Goal: Information Seeking & Learning: Learn about a topic

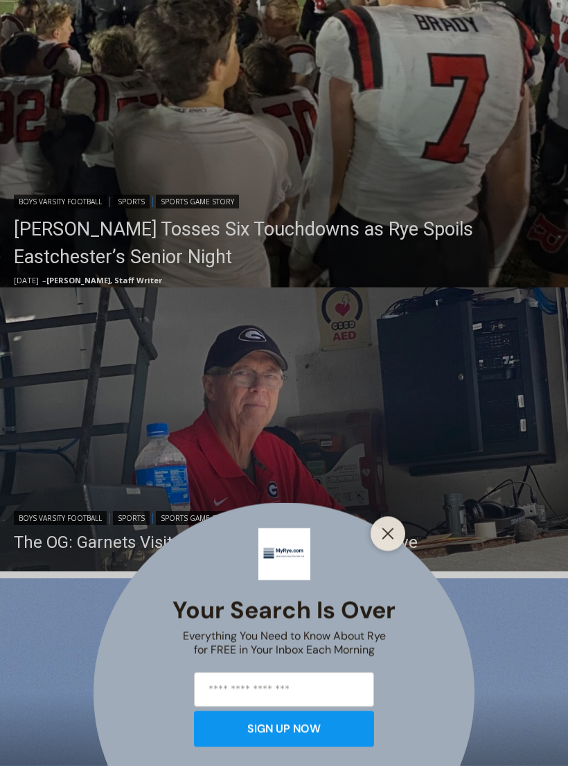
scroll to position [557, 0]
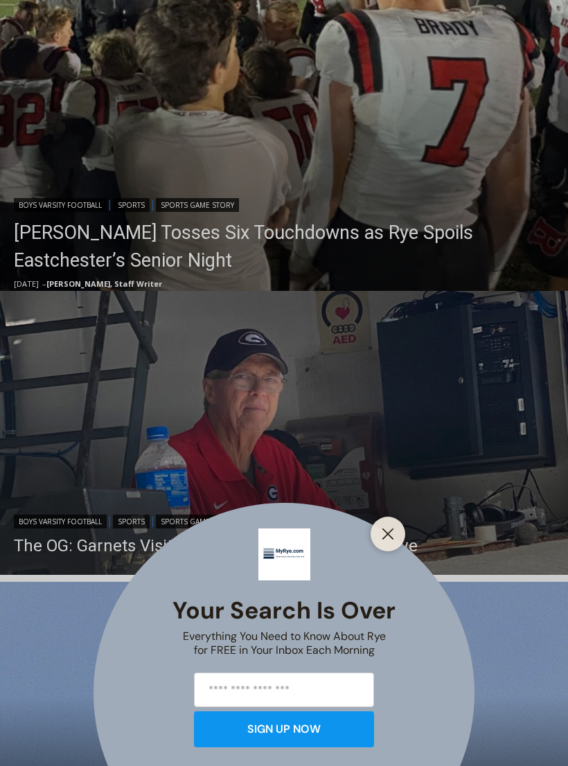
click at [364, 224] on div "Your Search is Over Everything You Need to Know About Rye for FREE in Your Inbo…" at bounding box center [284, 383] width 568 height 766
click at [348, 228] on div "Your Search is Over Everything You Need to Know About Rye for FREE in Your Inbo…" at bounding box center [284, 383] width 568 height 766
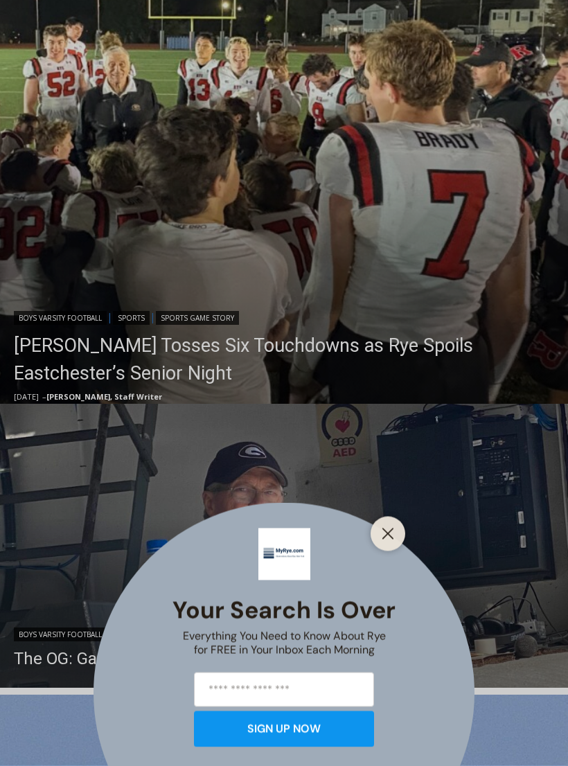
click at [386, 534] on icon "Close" at bounding box center [388, 534] width 12 height 12
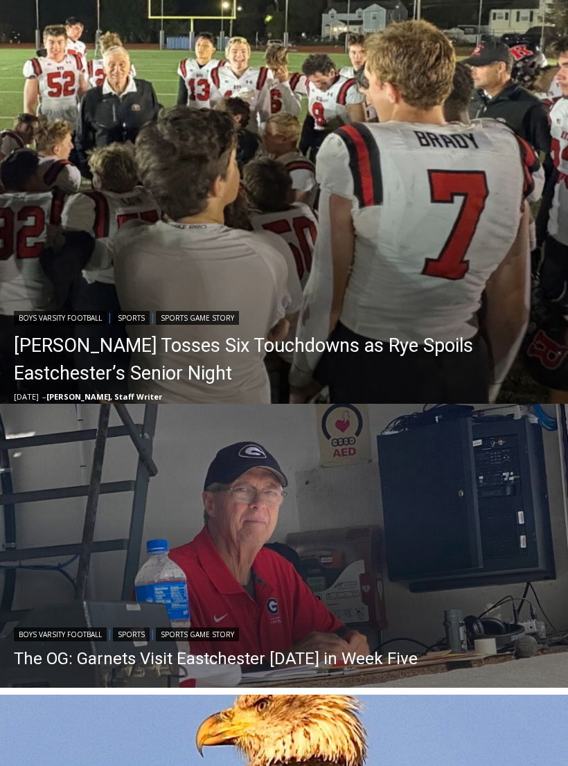
scroll to position [444, 0]
click at [258, 343] on link "[PERSON_NAME] Tosses Six Touchdowns as Rye Spoils Eastchester’s Senior Night" at bounding box center [287, 359] width 547 height 55
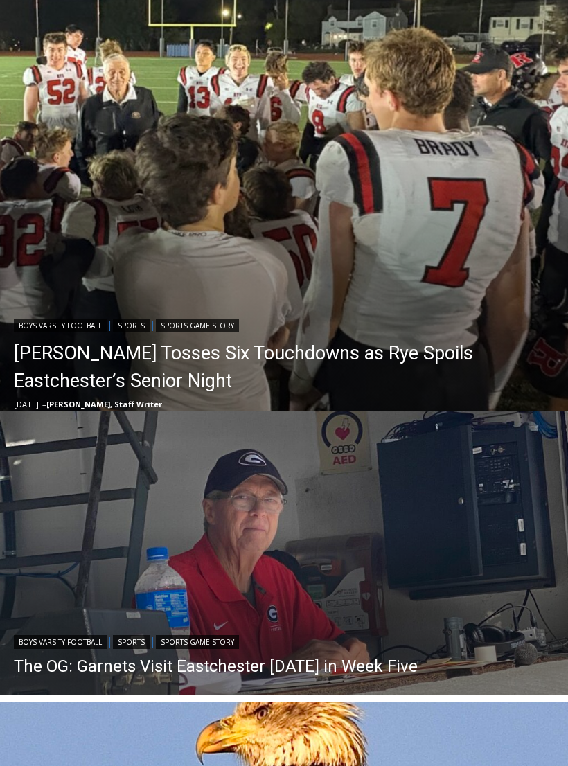
scroll to position [346, 0]
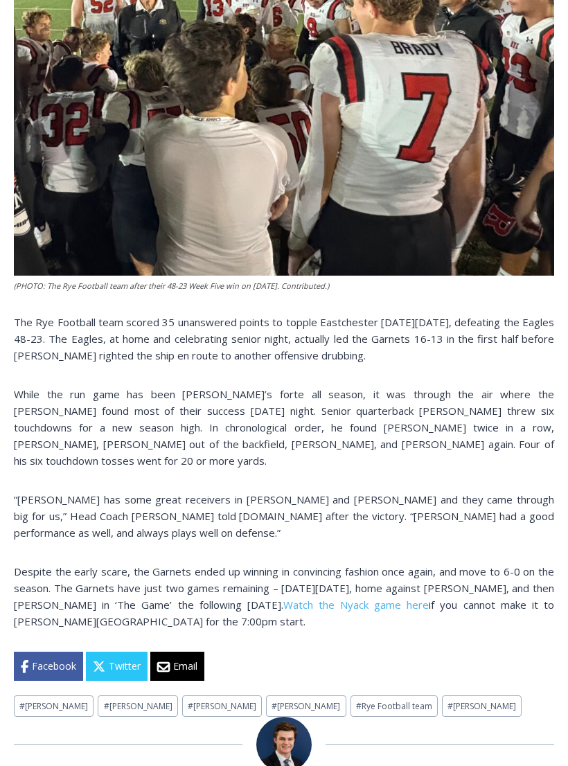
scroll to position [391, 0]
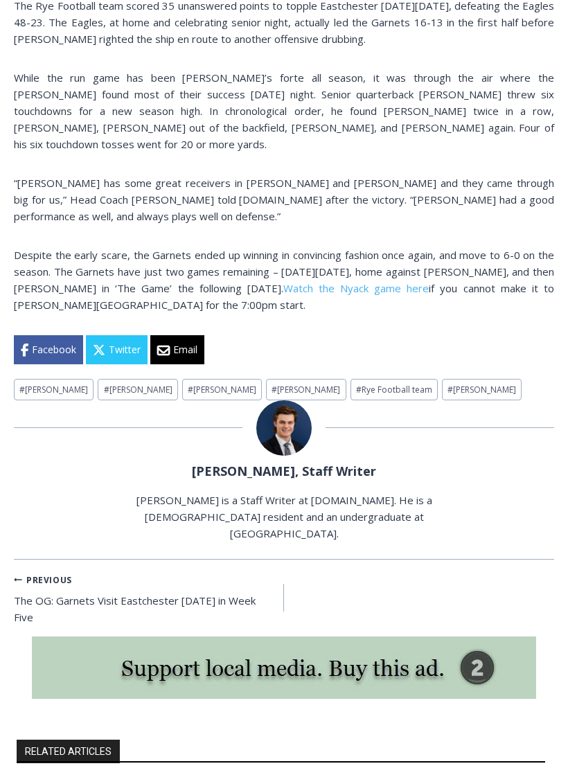
scroll to position [1045, 0]
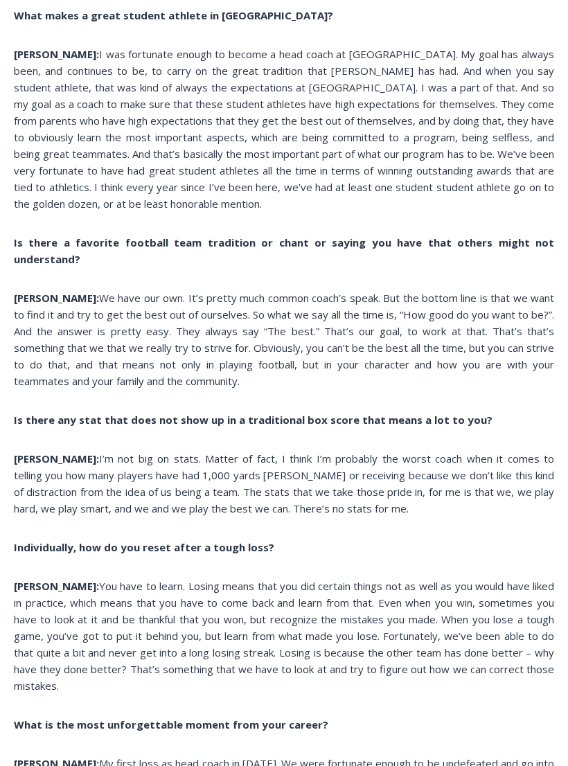
scroll to position [3311, 0]
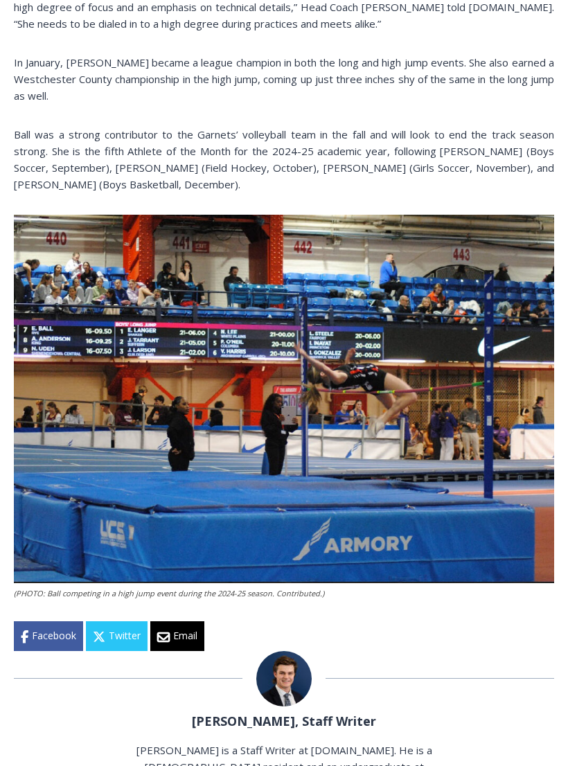
scroll to position [1456, 0]
